Goal: Information Seeking & Learning: Learn about a topic

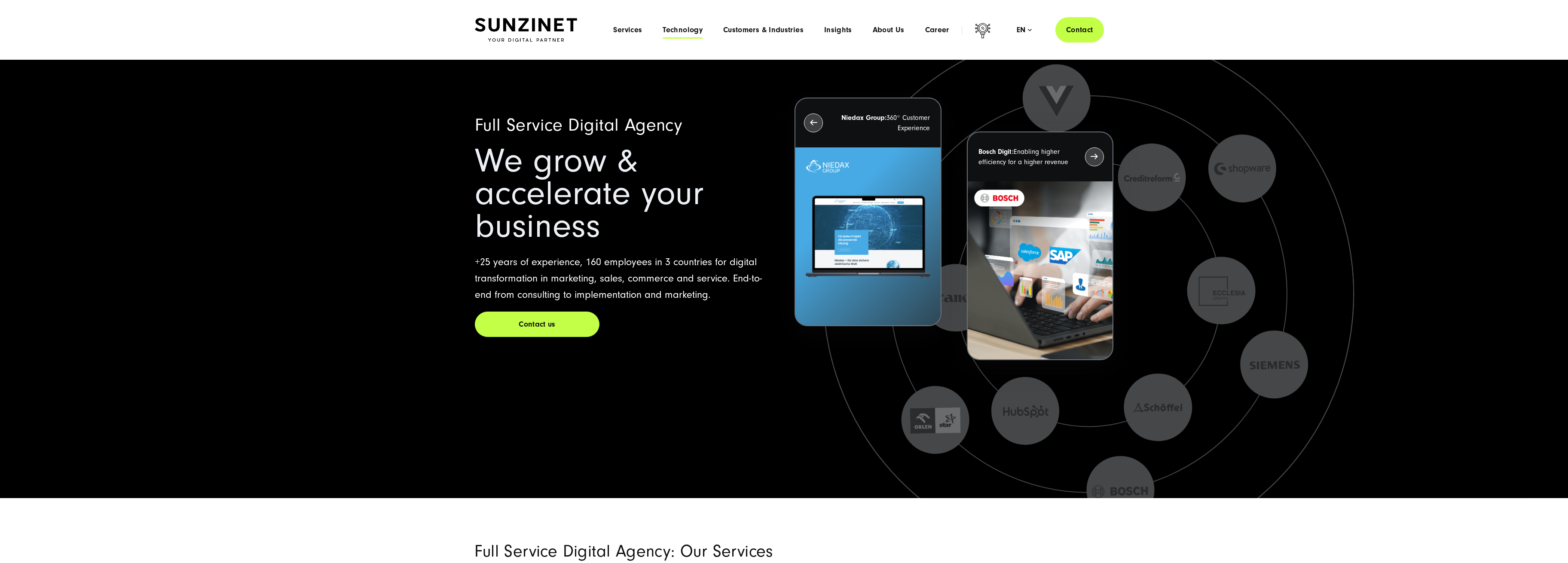
click at [692, 26] on span "Technology" at bounding box center [682, 30] width 40 height 9
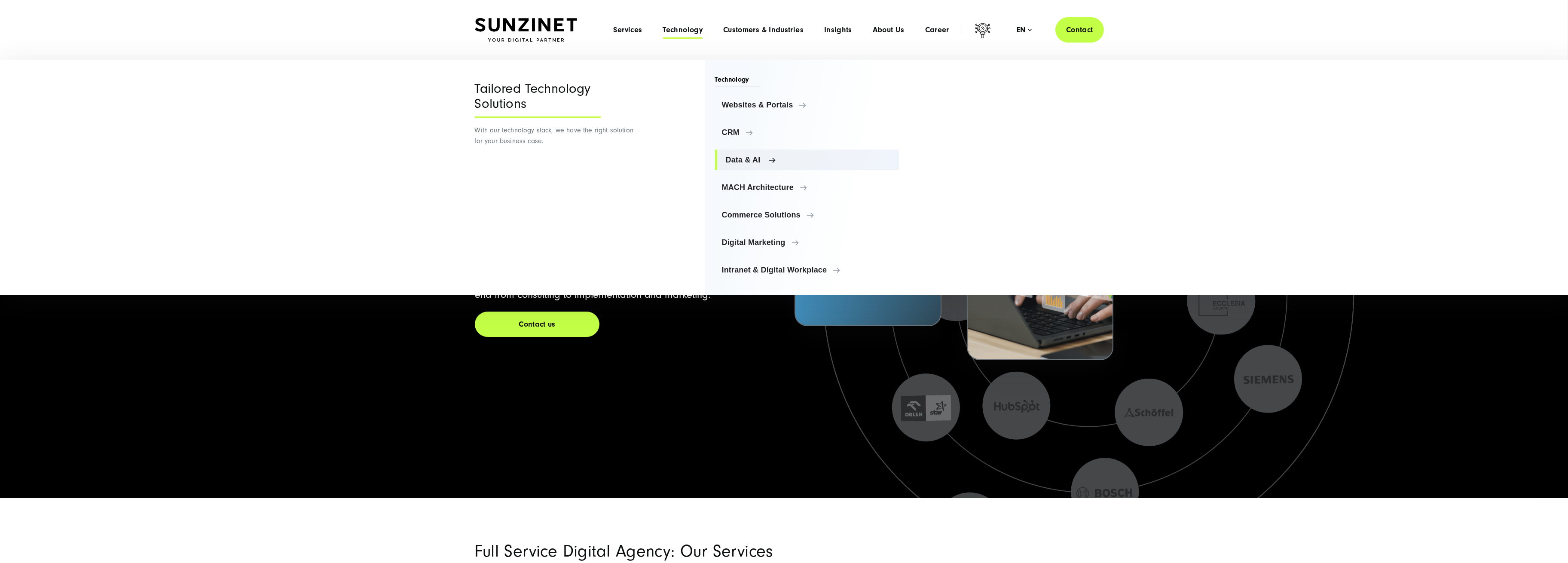
click at [759, 153] on link "Data & AI" at bounding box center [807, 160] width 184 height 20
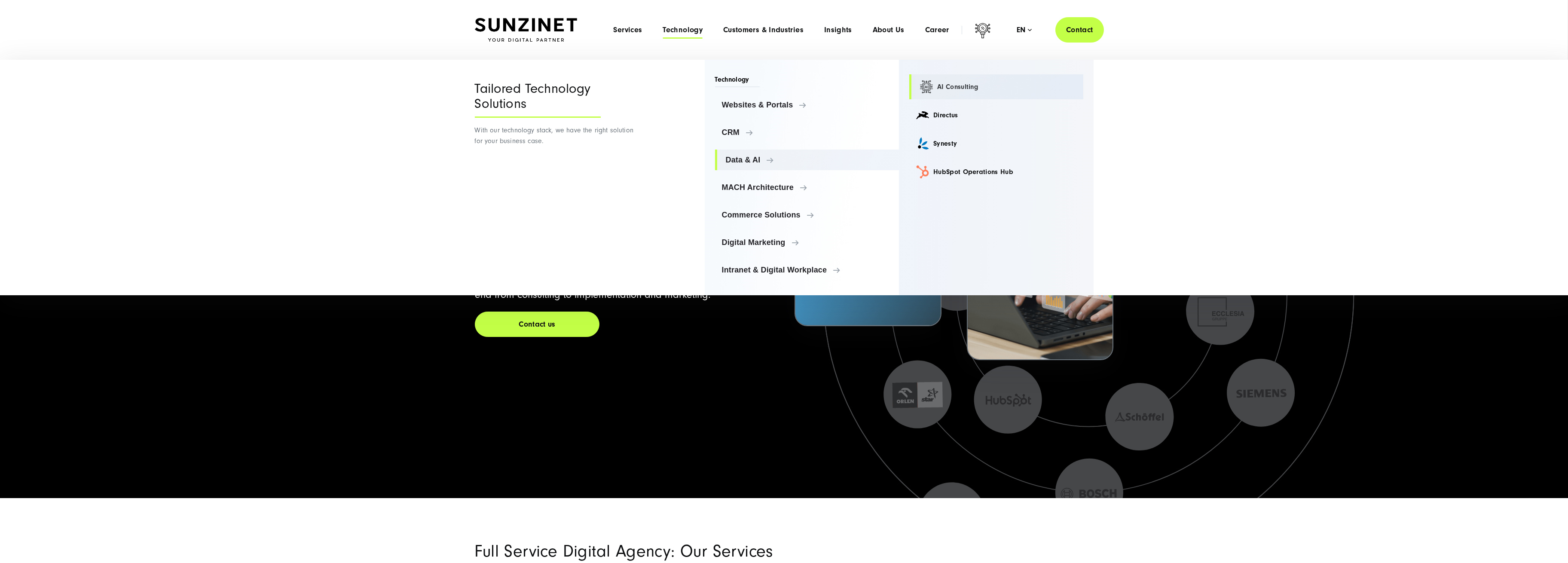
click at [973, 79] on link "AI Consulting" at bounding box center [996, 86] width 174 height 25
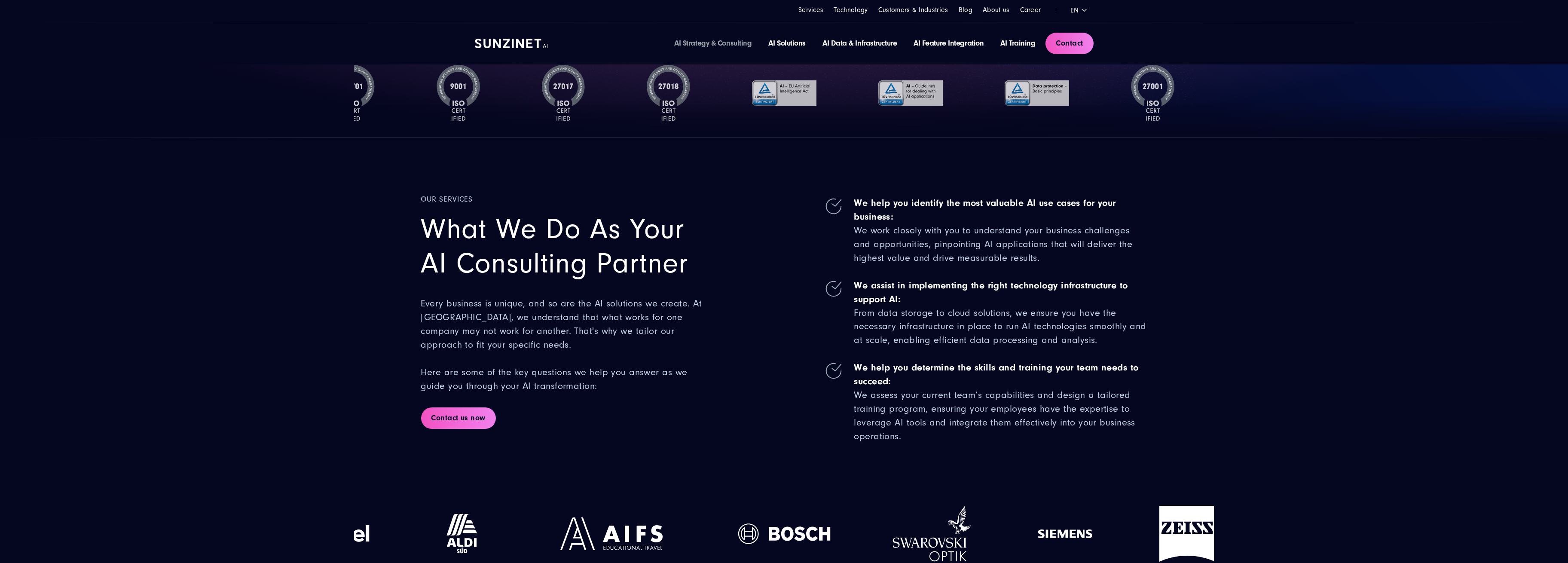
scroll to position [172, 0]
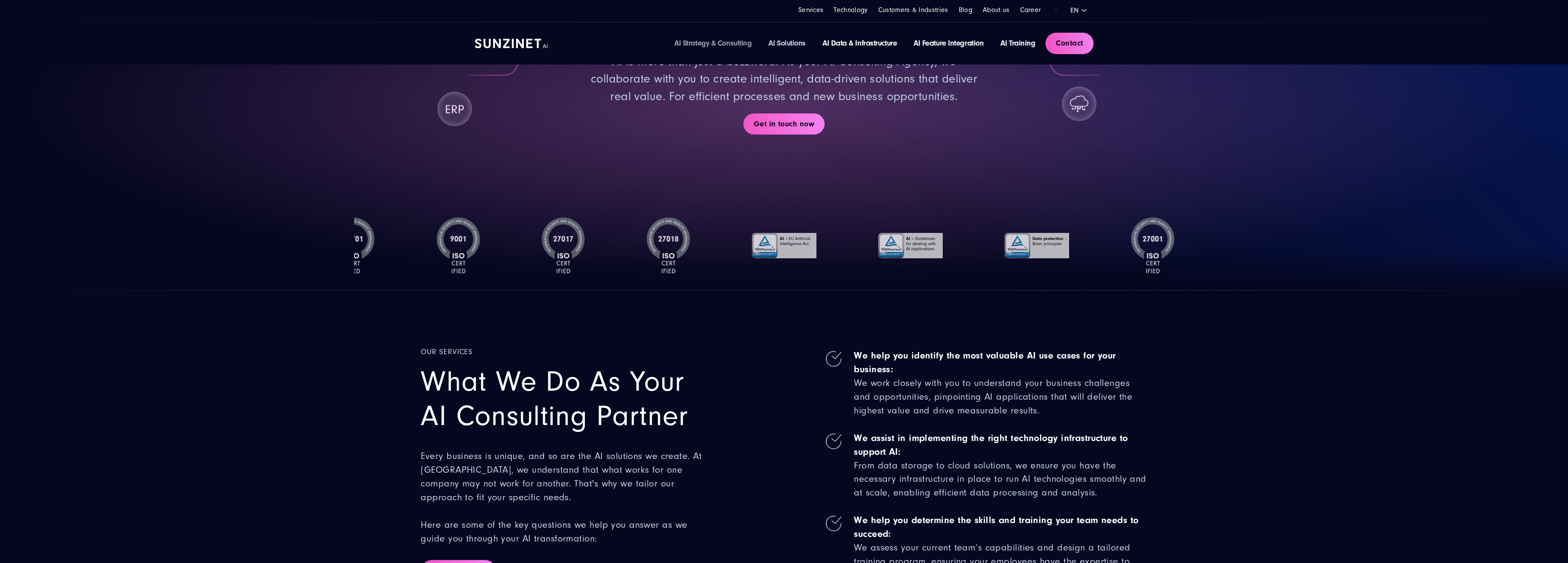
click at [790, 41] on link "AI Solutions" at bounding box center [787, 43] width 37 height 9
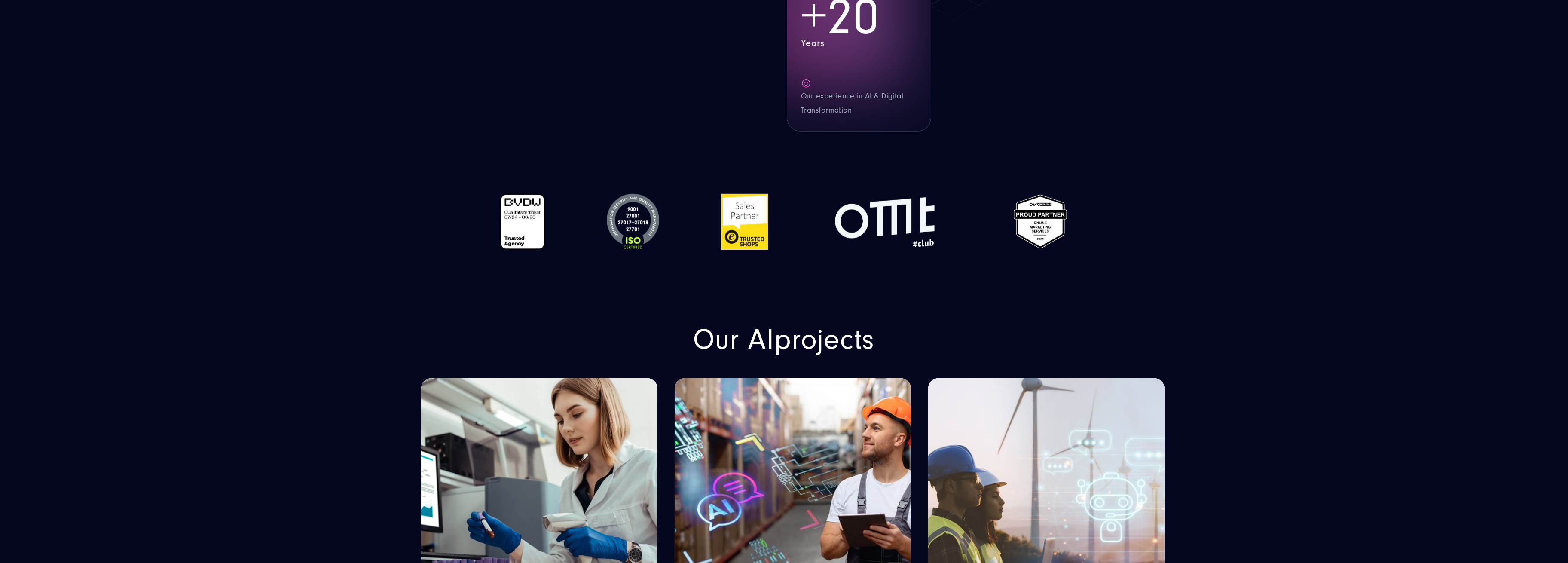
scroll to position [4472, 0]
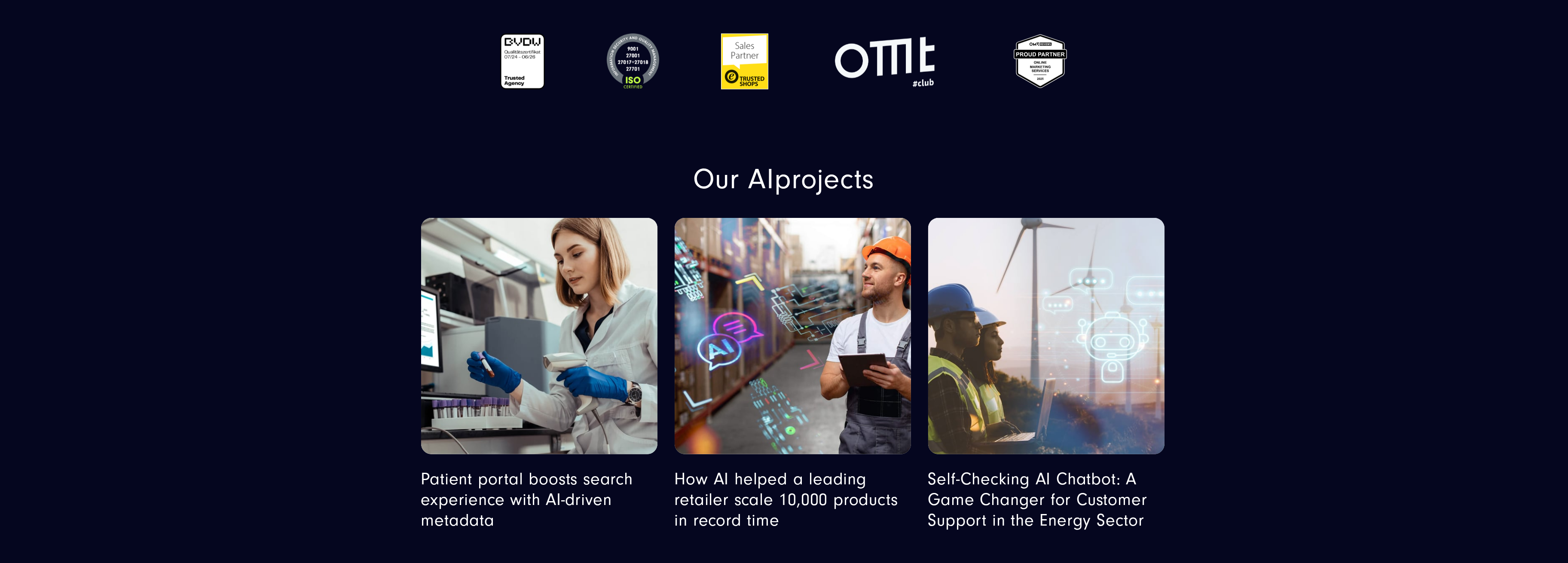
click at [1051, 288] on img "Featured image: A man and a woman, both wearing safety helmets and high-visibil…" at bounding box center [1046, 336] width 241 height 241
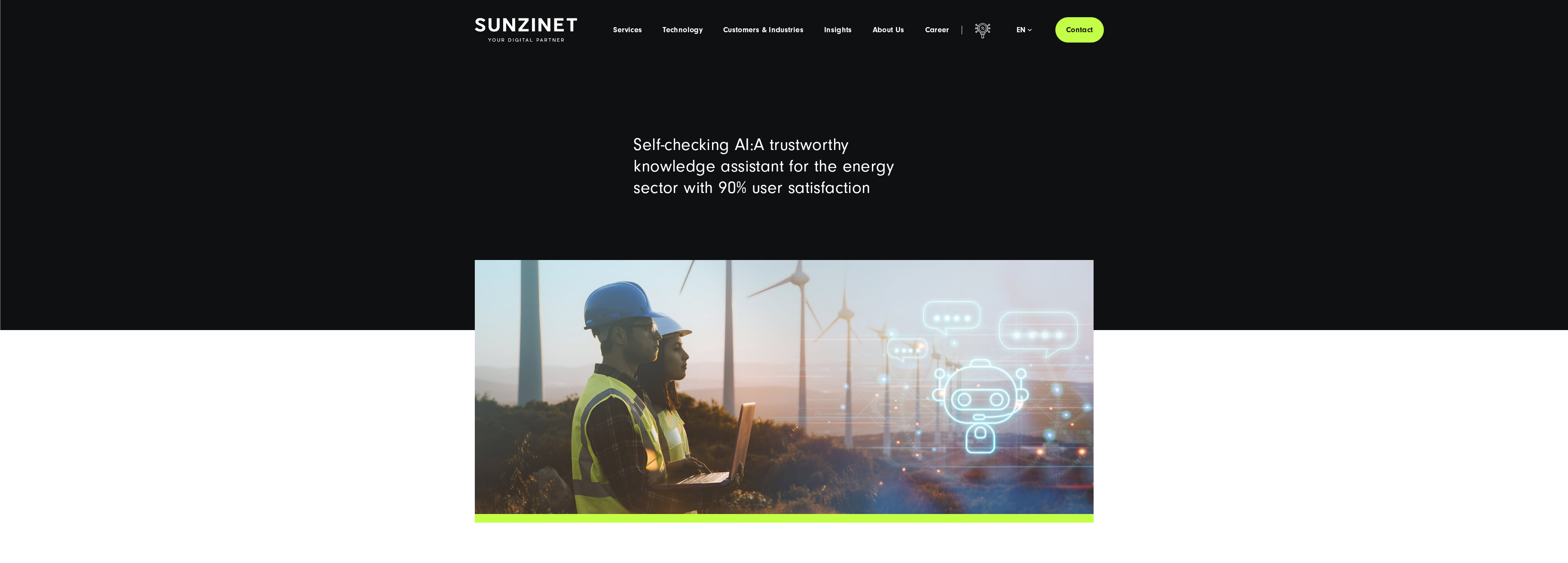
drag, startPoint x: 278, startPoint y: 221, endPoint x: 93, endPoint y: 438, distance: 285.2
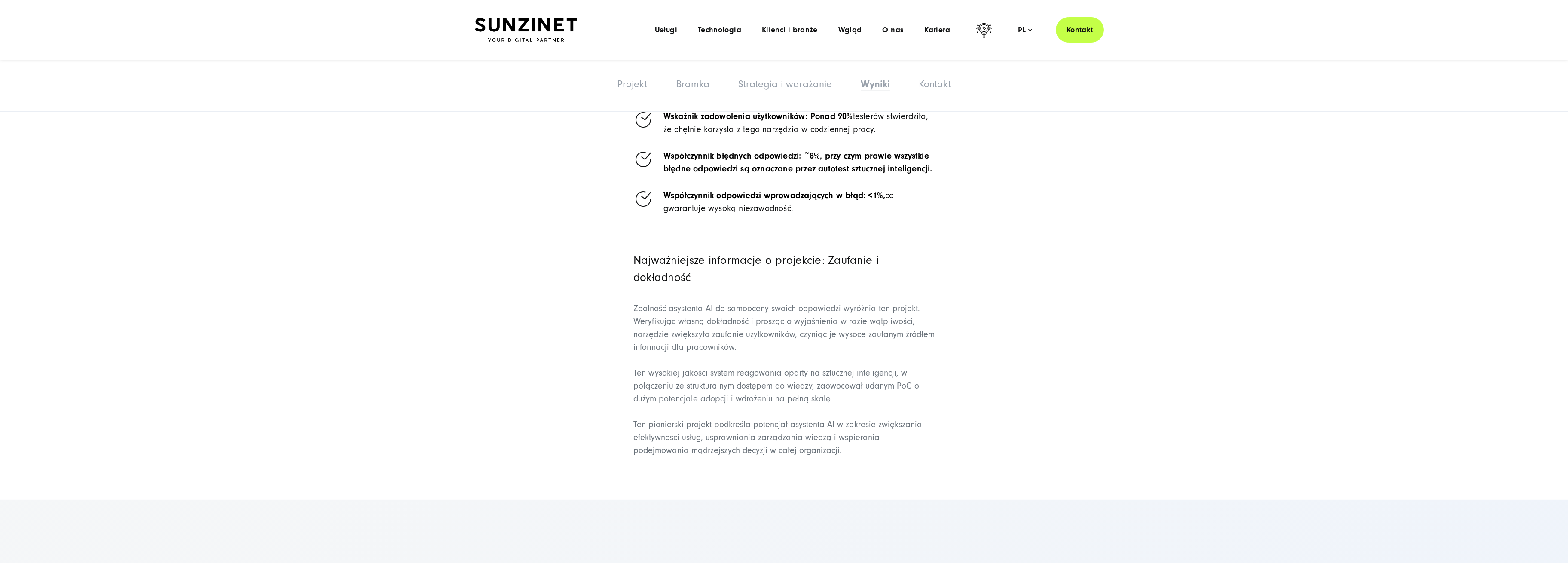
scroll to position [3612, 0]
